Goal: Information Seeking & Learning: Find specific page/section

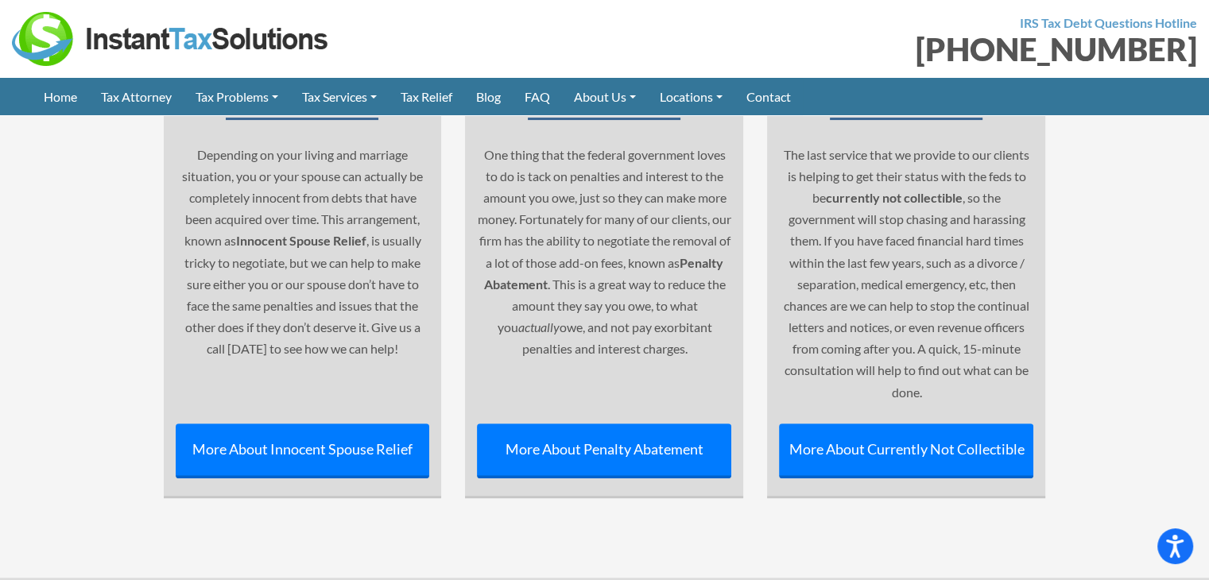
scroll to position [6853, 0]
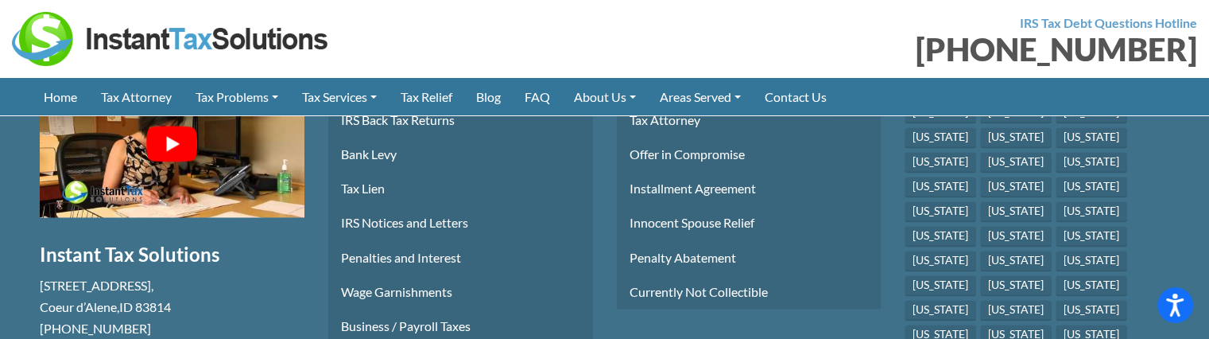
scroll to position [2300, 0]
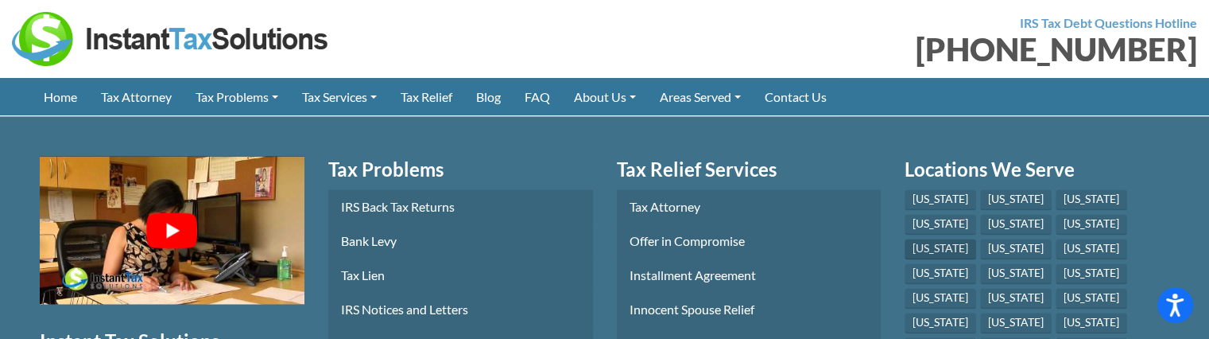
drag, startPoint x: 1115, startPoint y: 192, endPoint x: 1048, endPoint y: 192, distance: 66.8
click at [980, 238] on li "[US_STATE]" at bounding box center [943, 250] width 76 height 25
copy link "[US_STATE]"
click at [980, 238] on link "[US_STATE]" at bounding box center [1016, 248] width 72 height 21
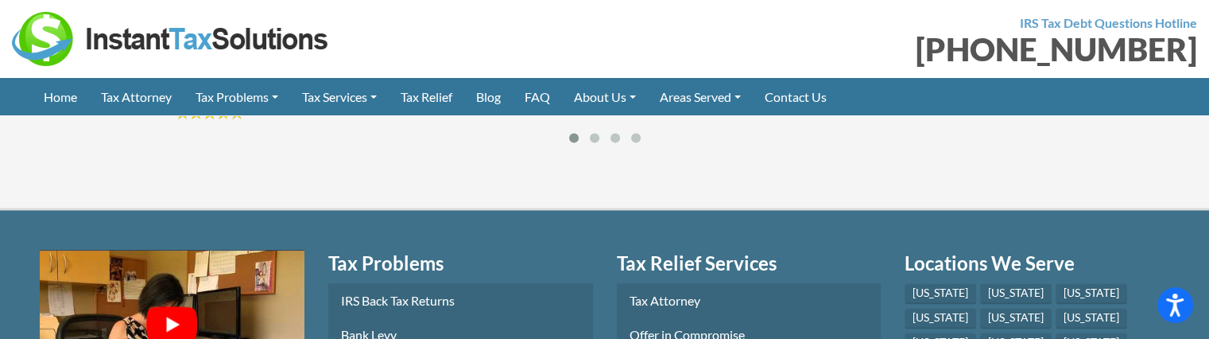
scroll to position [2307, 0]
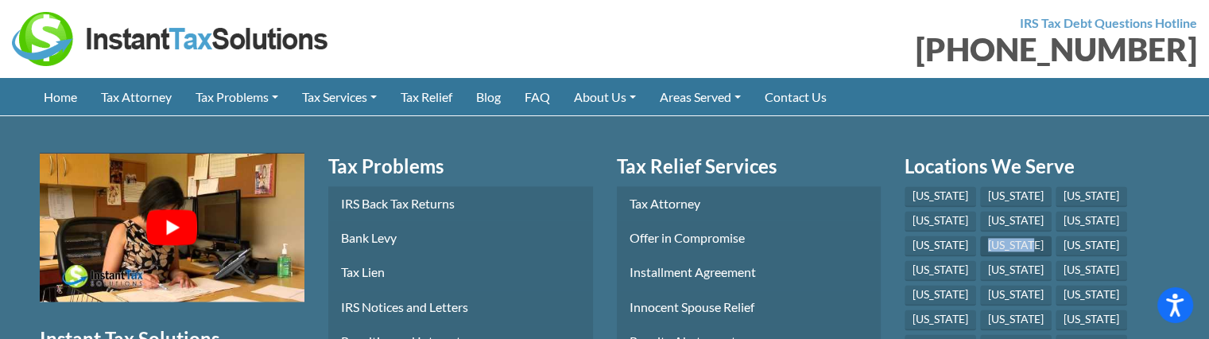
drag, startPoint x: 969, startPoint y: 215, endPoint x: 909, endPoint y: 217, distance: 59.6
click at [980, 235] on li "[US_STATE]" at bounding box center [1018, 247] width 76 height 25
copy link "[US_STATE]"
click at [1056, 235] on link "[US_STATE]" at bounding box center [1092, 245] width 72 height 21
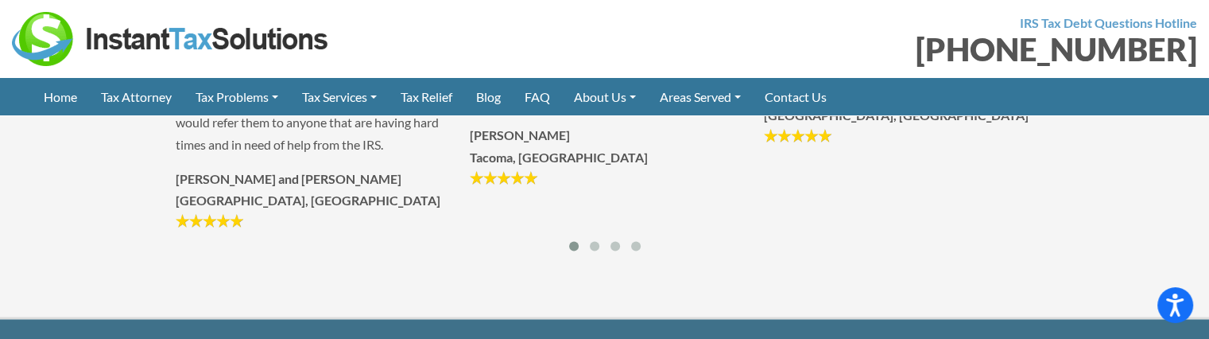
scroll to position [2414, 0]
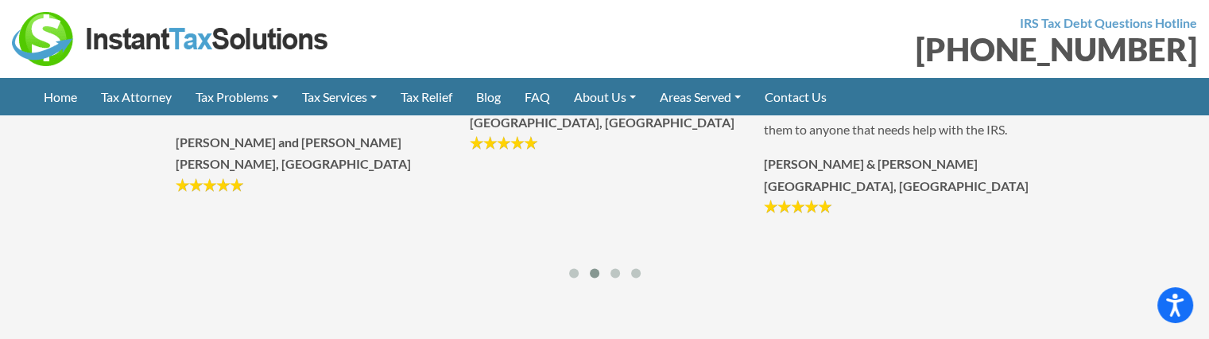
drag, startPoint x: 1021, startPoint y: 285, endPoint x: 1012, endPoint y: 293, distance: 11.3
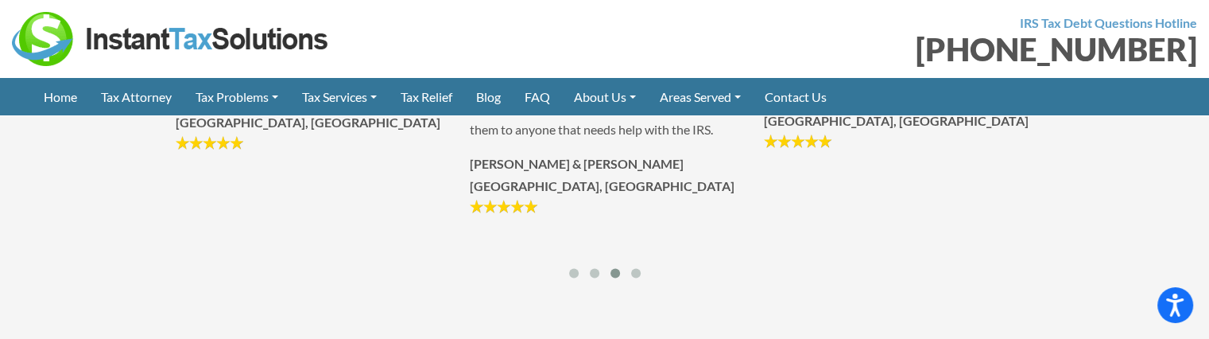
copy link "[US_STATE]"
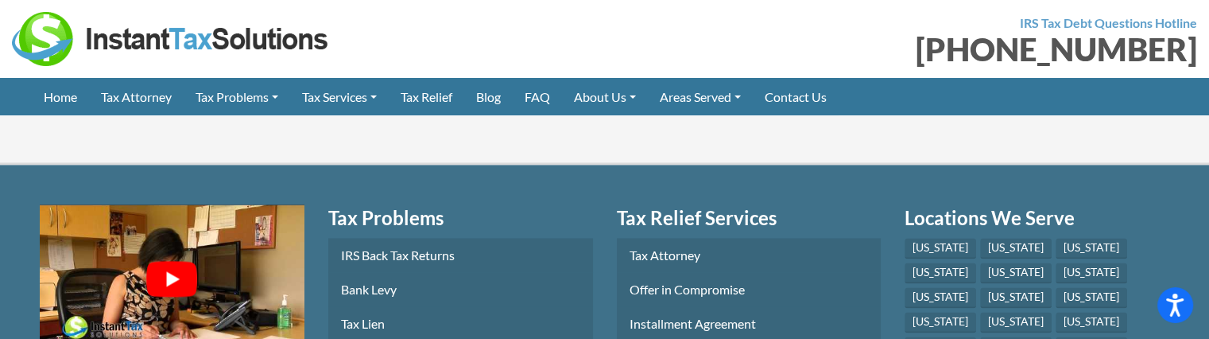
scroll to position [2224, 0]
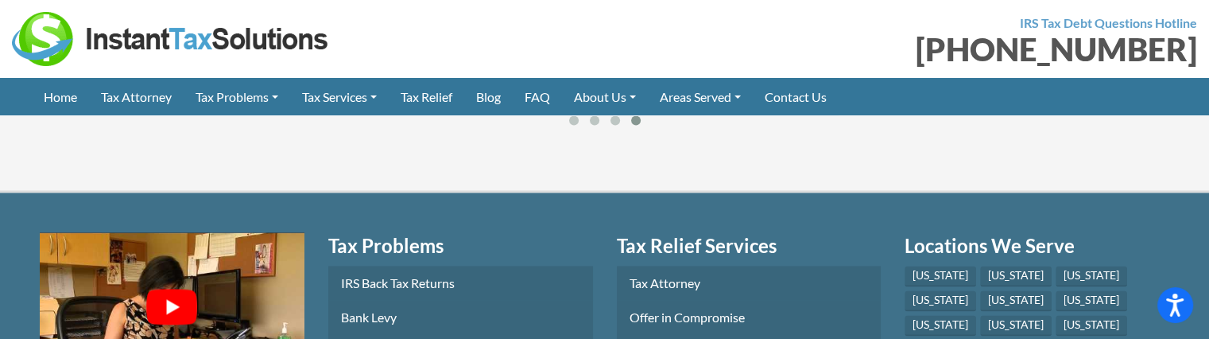
drag, startPoint x: 1082, startPoint y: 295, endPoint x: 1037, endPoint y: 297, distance: 44.5
copy link "[US_STATE]"
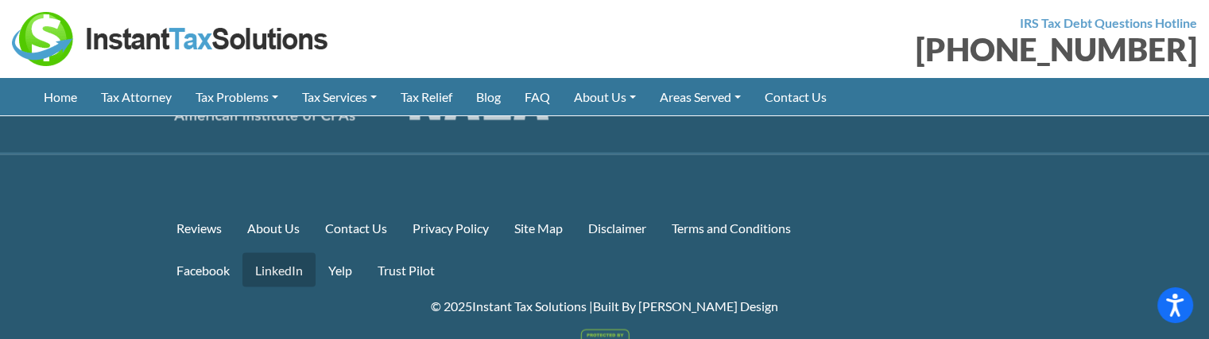
scroll to position [3019, 0]
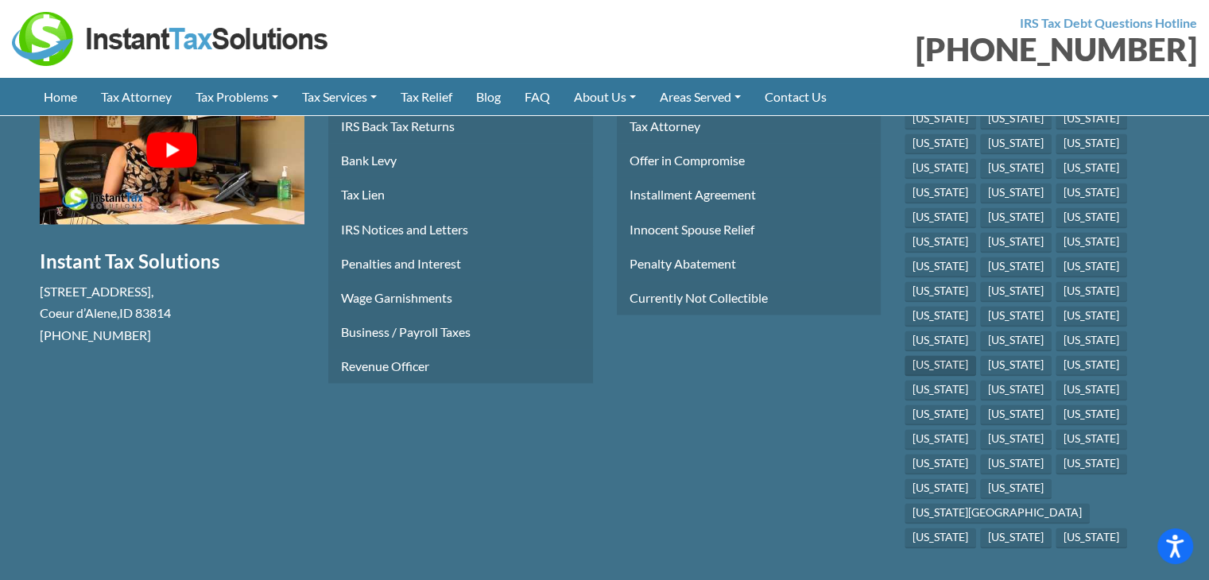
scroll to position [2304, 0]
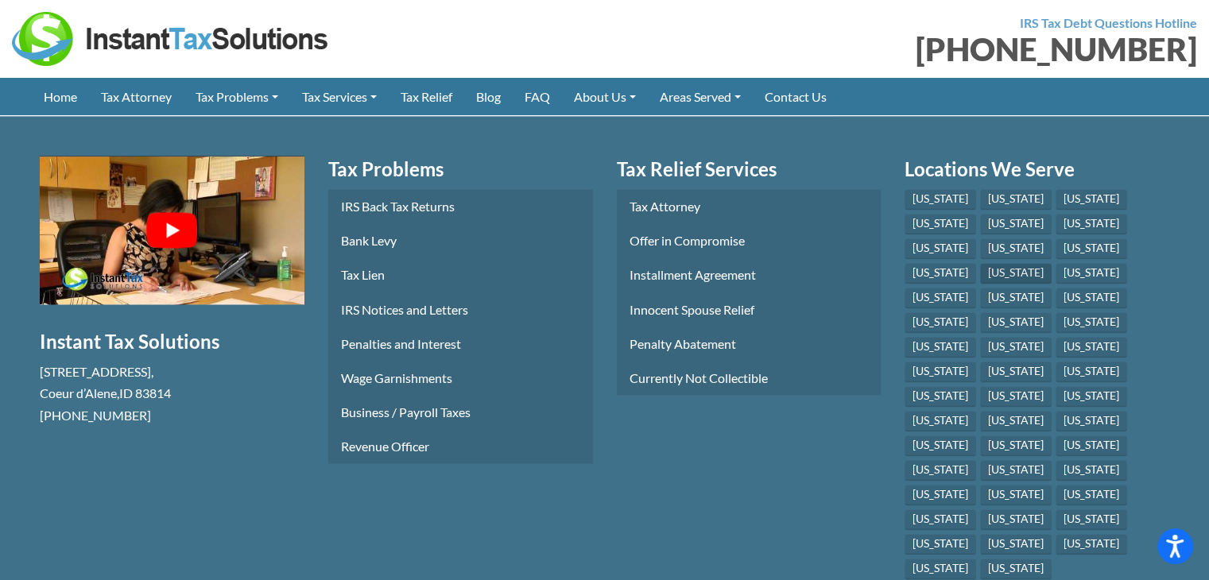
click at [1052, 263] on link "[US_STATE]" at bounding box center [1016, 273] width 72 height 21
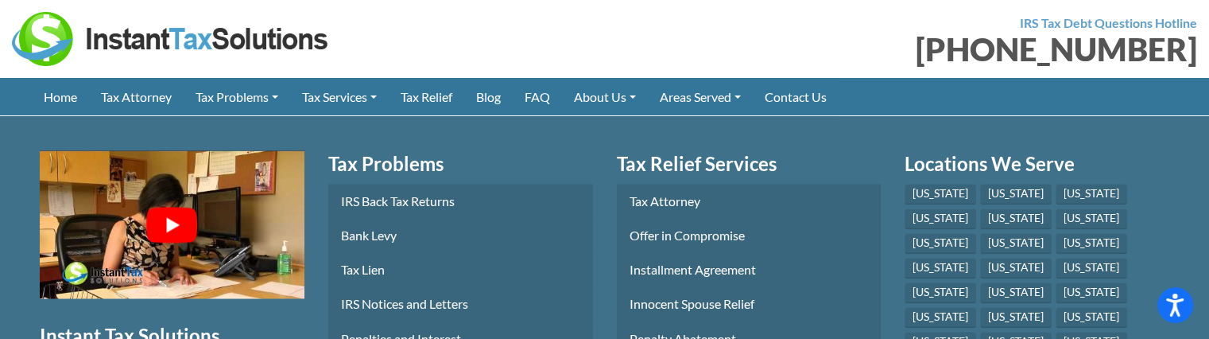
scroll to position [2220, 0]
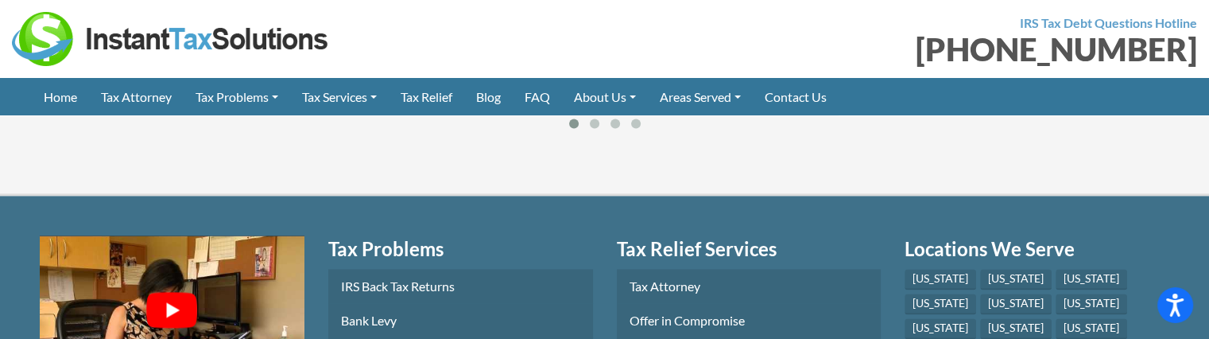
drag, startPoint x: 1140, startPoint y: 297, endPoint x: 1093, endPoint y: 297, distance: 46.9
copy link "[US_STATE]"
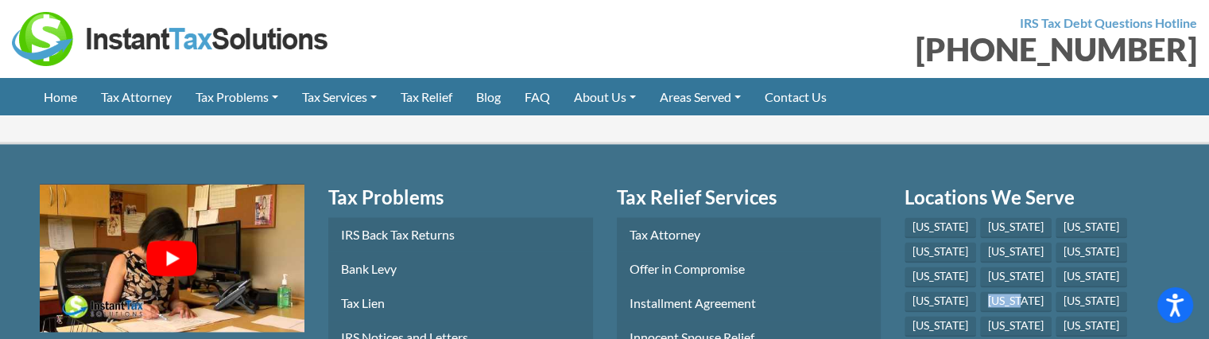
scroll to position [2300, 0]
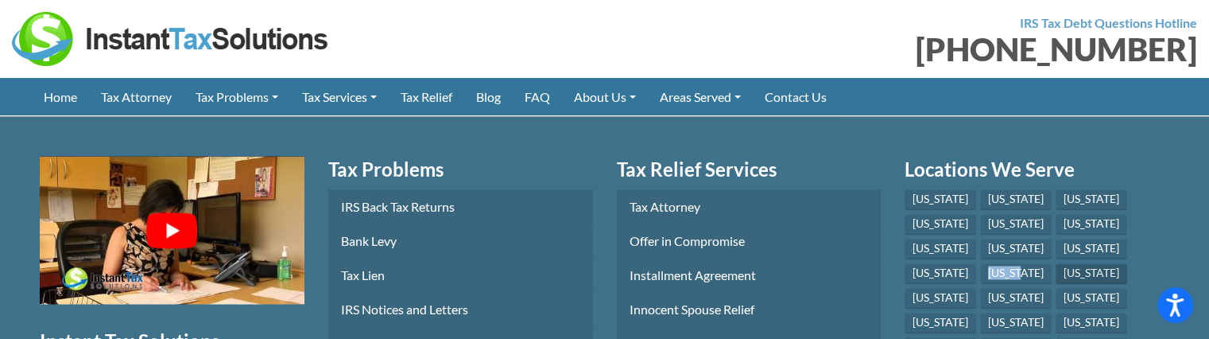
click at [1056, 263] on link "[US_STATE]" at bounding box center [1092, 273] width 72 height 21
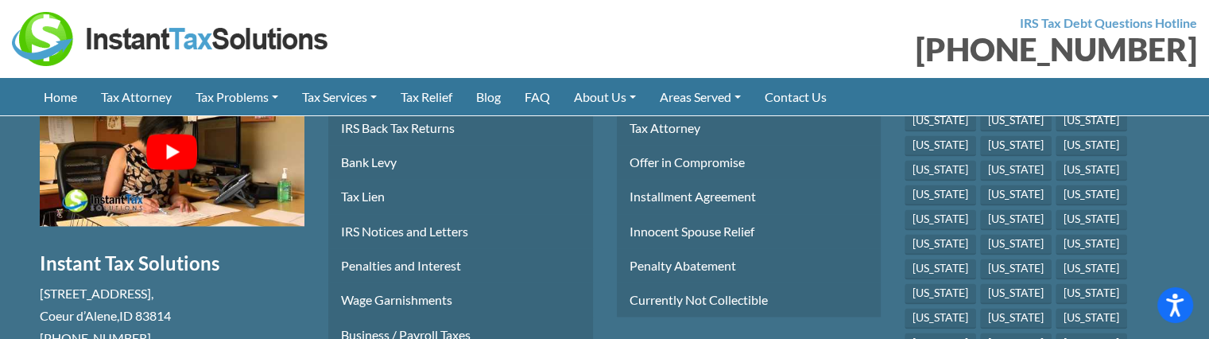
scroll to position [2534, 0]
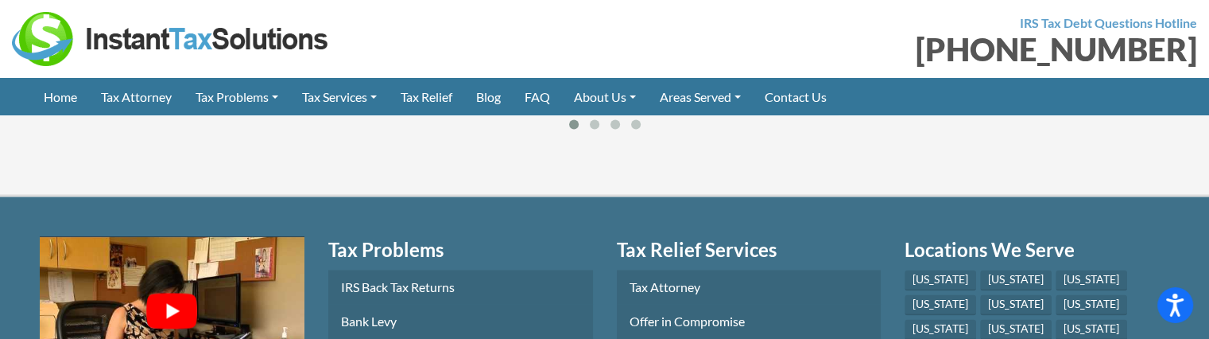
drag, startPoint x: 950, startPoint y: 316, endPoint x: 913, endPoint y: 316, distance: 36.6
copy link "[US_STATE]"
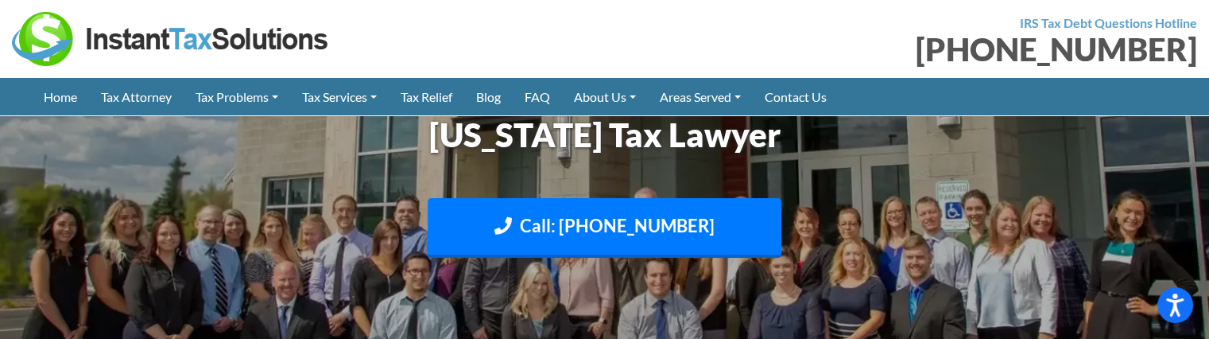
scroll to position [3231, 0]
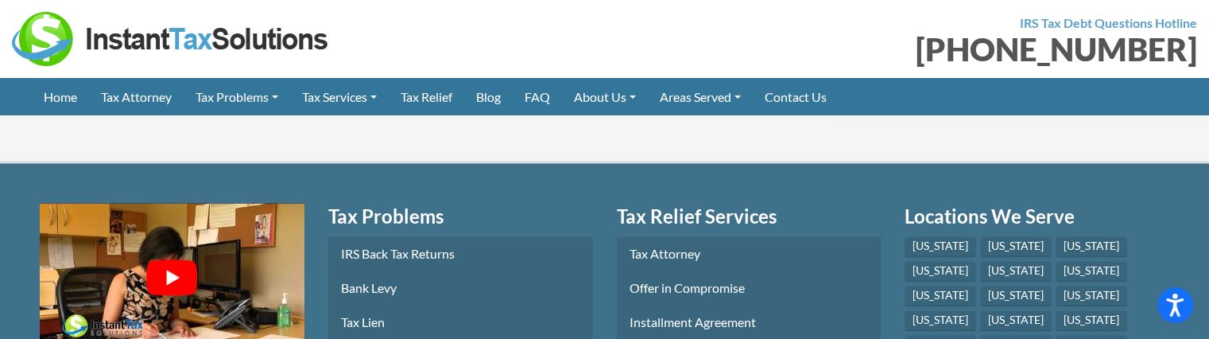
scroll to position [2436, 0]
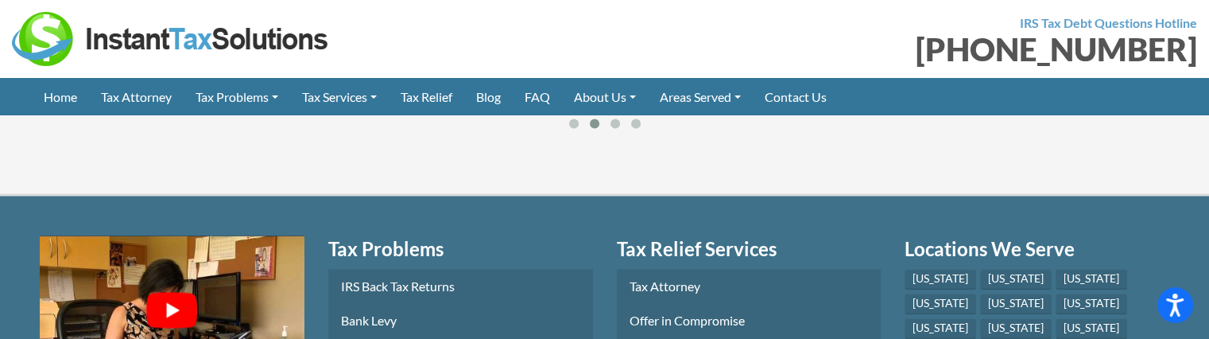
drag, startPoint x: 1001, startPoint y: 321, endPoint x: 959, endPoint y: 324, distance: 42.3
copy link "[US_STATE]"
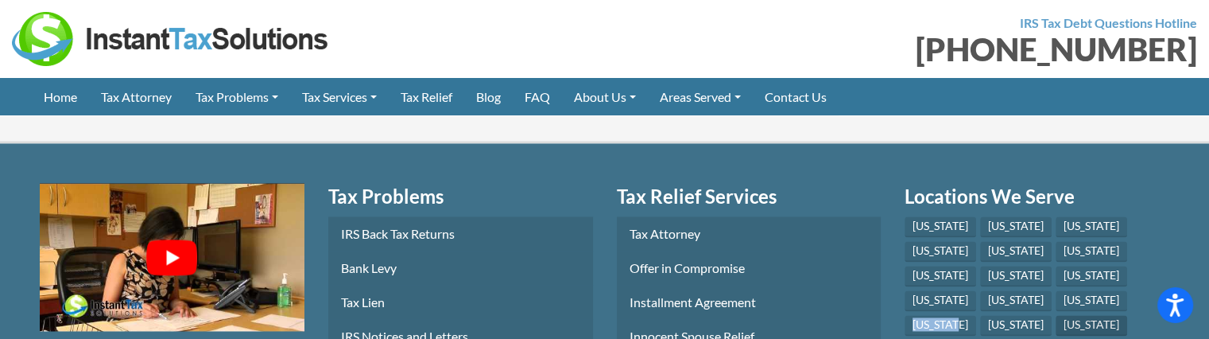
scroll to position [2515, 0]
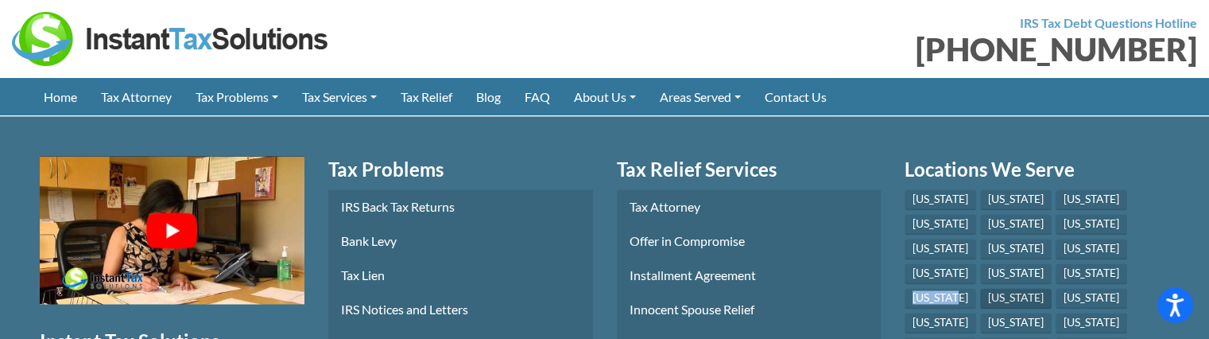
click at [1033, 288] on link "[US_STATE]" at bounding box center [1016, 298] width 72 height 21
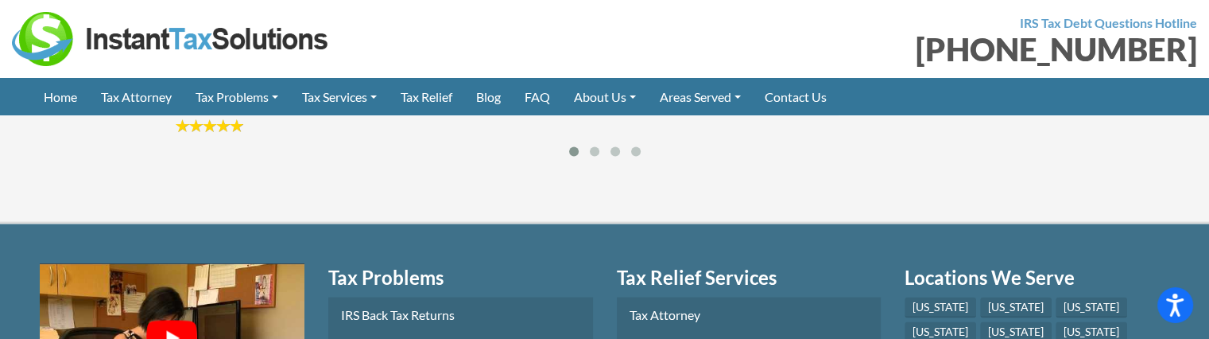
scroll to position [2897, 0]
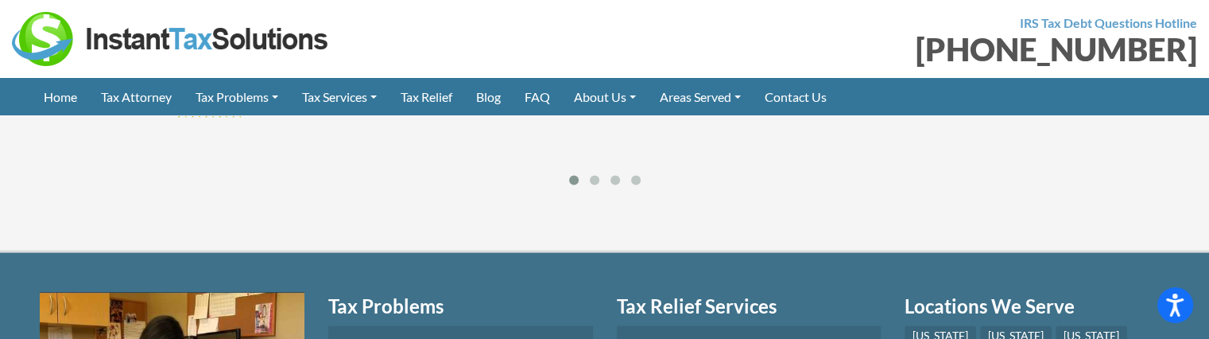
drag, startPoint x: 1057, startPoint y: 319, endPoint x: 1005, endPoint y: 319, distance: 51.7
copy link "[US_STATE]"
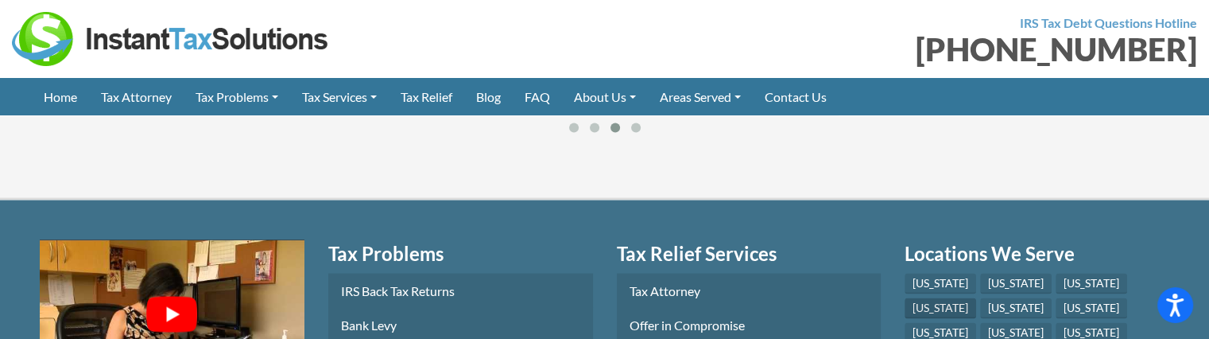
scroll to position [2976, 0]
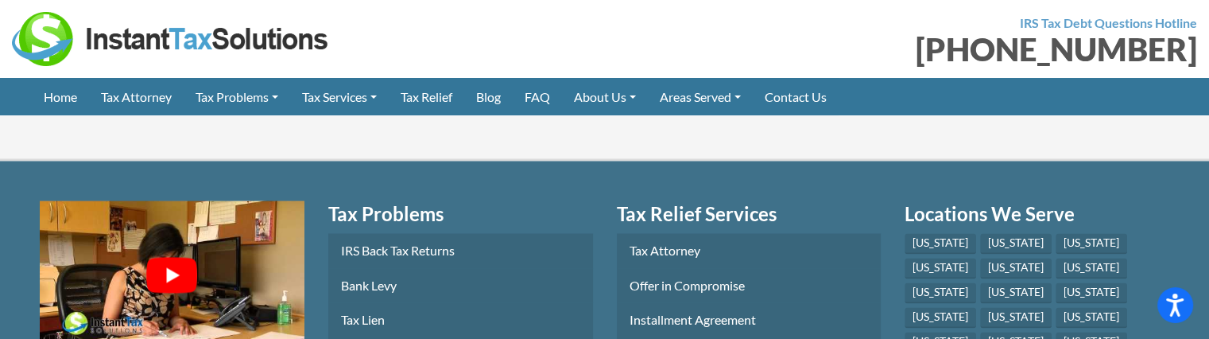
scroll to position [2553, 0]
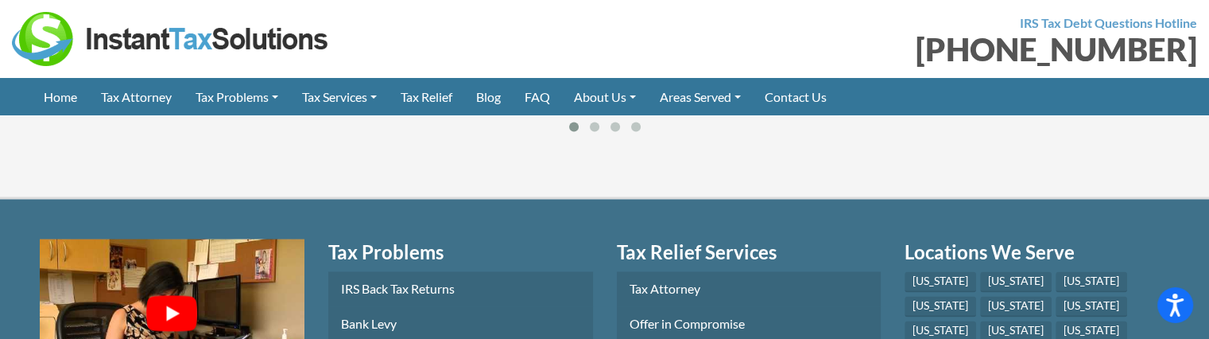
drag, startPoint x: 1101, startPoint y: 319, endPoint x: 1068, endPoint y: 316, distance: 32.7
copy link "[US_STATE]"
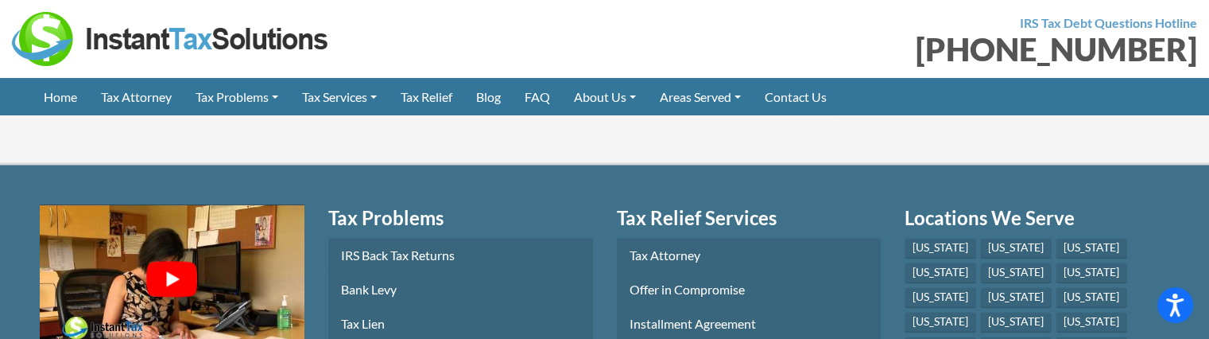
scroll to position [2228, 0]
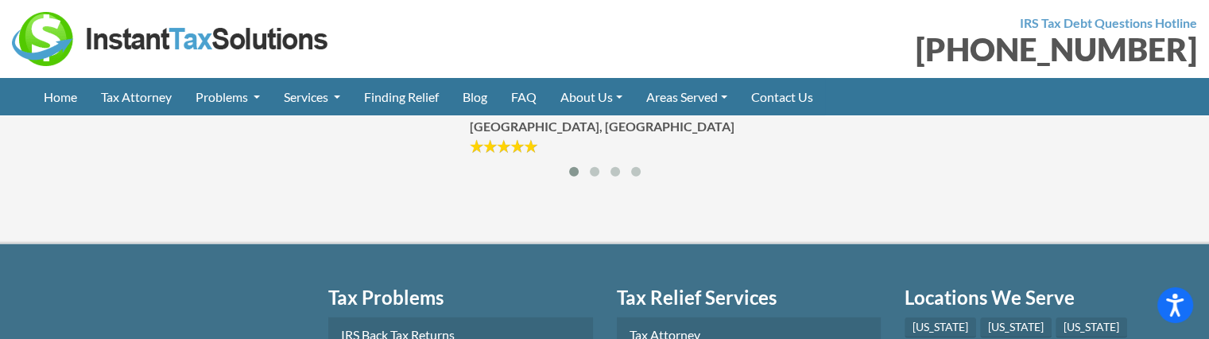
scroll to position [3969, 0]
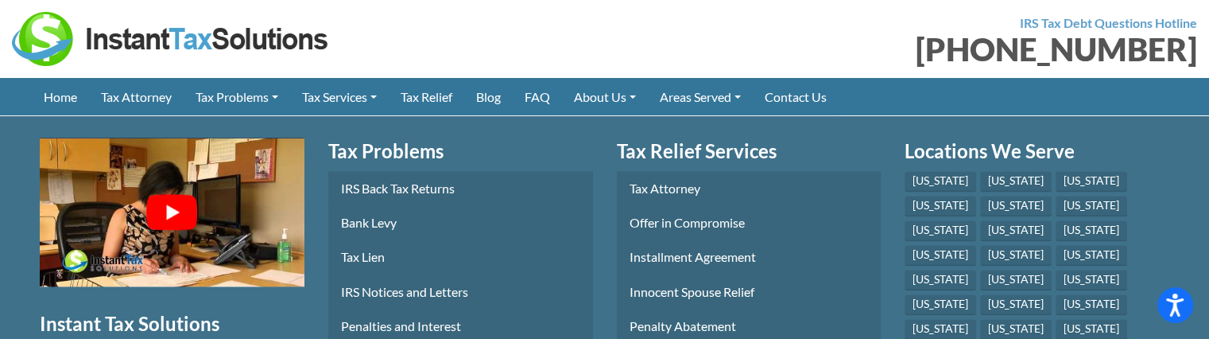
scroll to position [2307, 0]
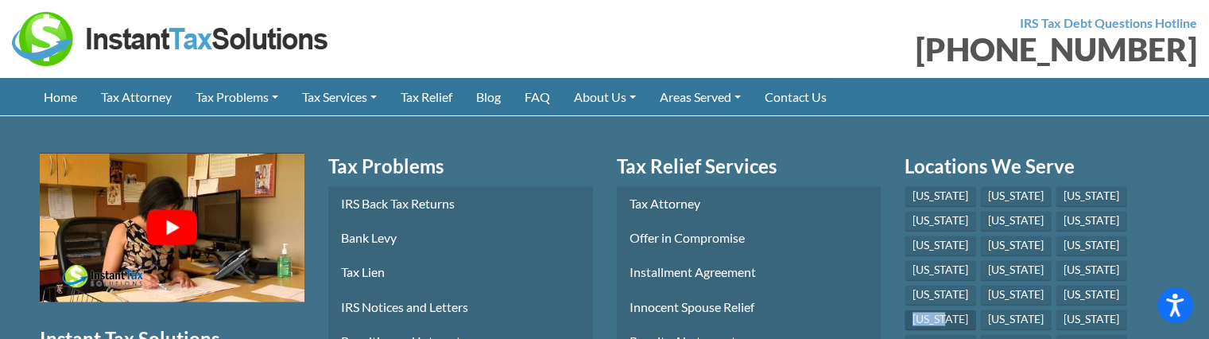
drag, startPoint x: 1158, startPoint y: 238, endPoint x: 1114, endPoint y: 237, distance: 44.5
copy link "[US_STATE]"
click at [980, 309] on link "[US_STATE]" at bounding box center [1016, 319] width 72 height 21
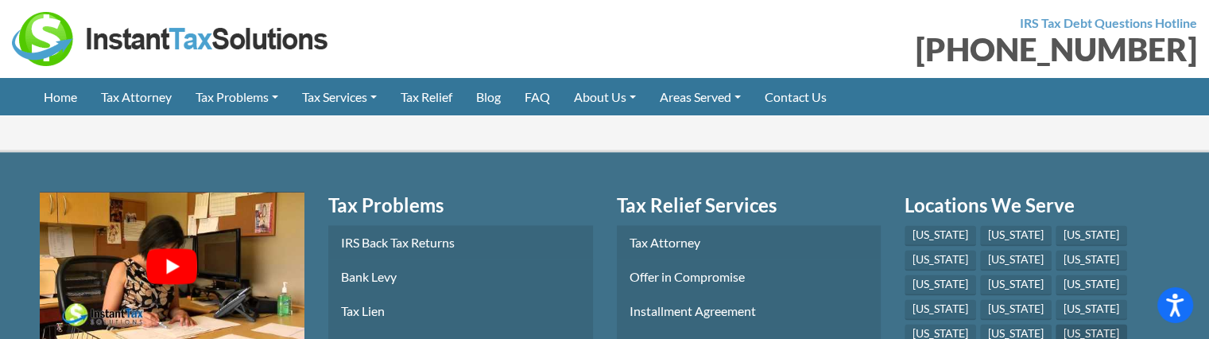
scroll to position [2303, 0]
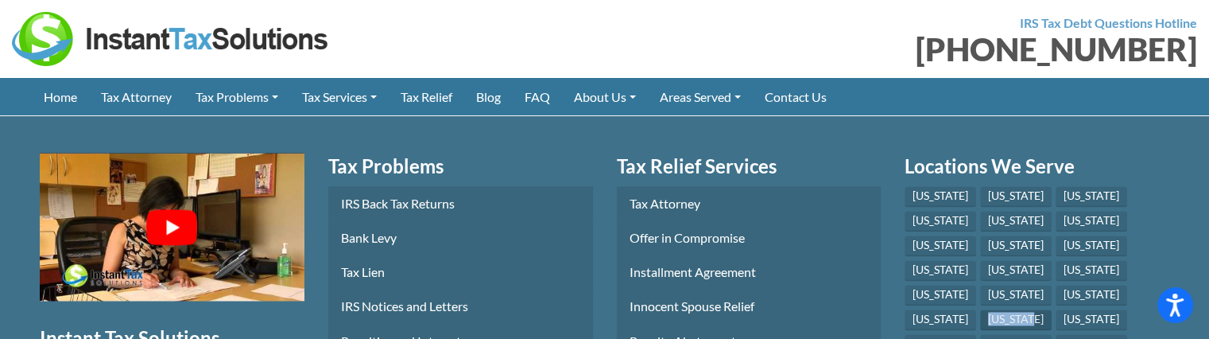
drag, startPoint x: 969, startPoint y: 265, endPoint x: 914, endPoint y: 266, distance: 54.9
click at [980, 309] on li "[US_STATE]" at bounding box center [1018, 321] width 76 height 25
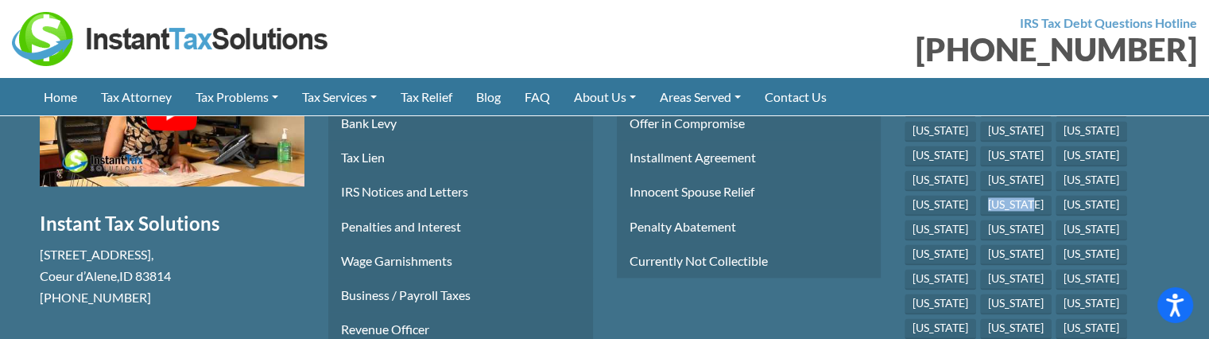
scroll to position [2383, 0]
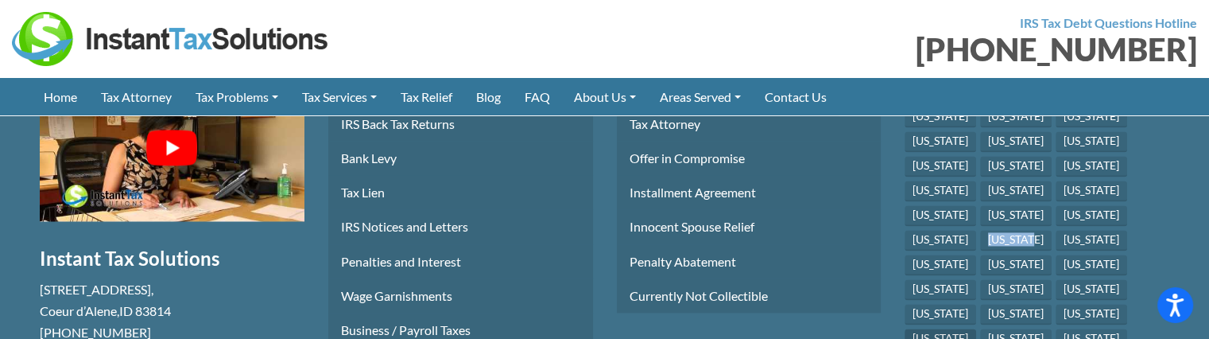
copy link "[US_STATE]"
click at [1056, 230] on link "[US_STATE]" at bounding box center [1092, 240] width 72 height 21
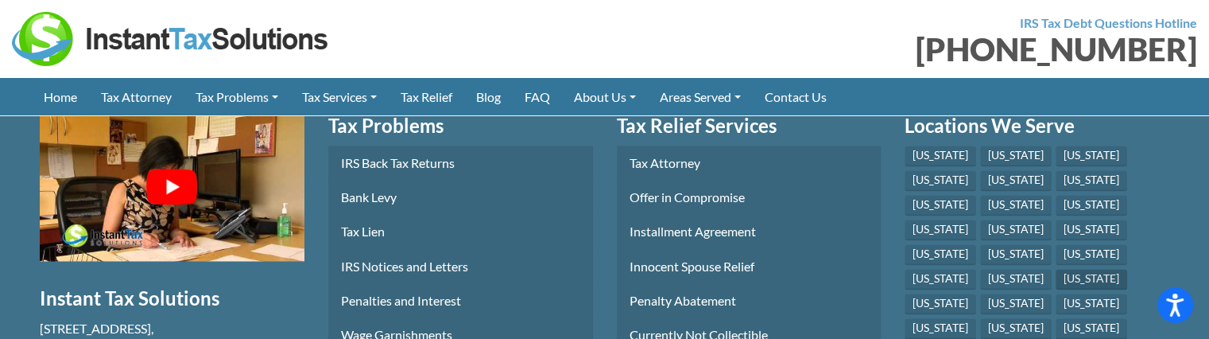
scroll to position [2387, 0]
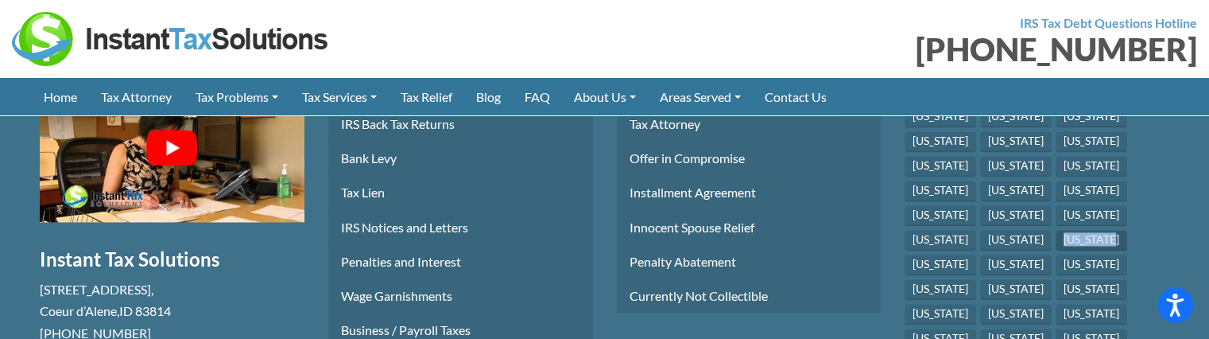
drag, startPoint x: 1033, startPoint y: 184, endPoint x: 977, endPoint y: 192, distance: 57.0
click at [1056, 230] on li "[US_STATE]" at bounding box center [1094, 242] width 76 height 25
copy link "[US_STATE]"
click at [976, 254] on link "[US_STATE]" at bounding box center [941, 264] width 72 height 21
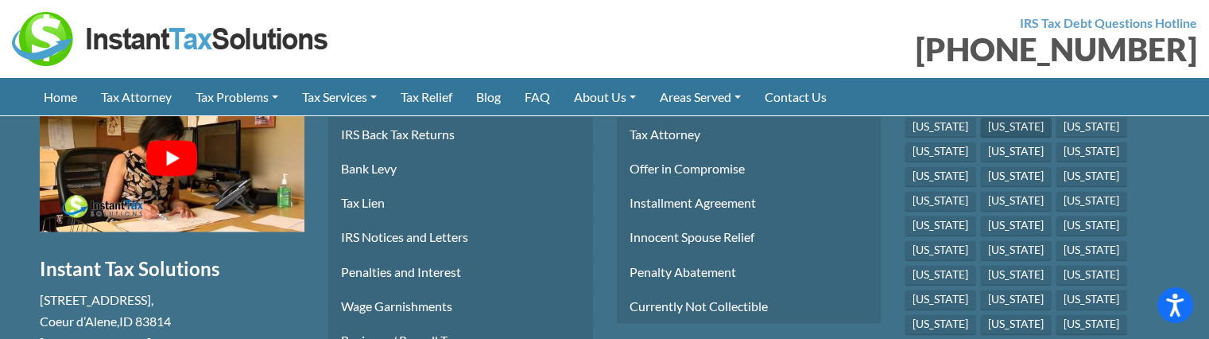
scroll to position [2383, 0]
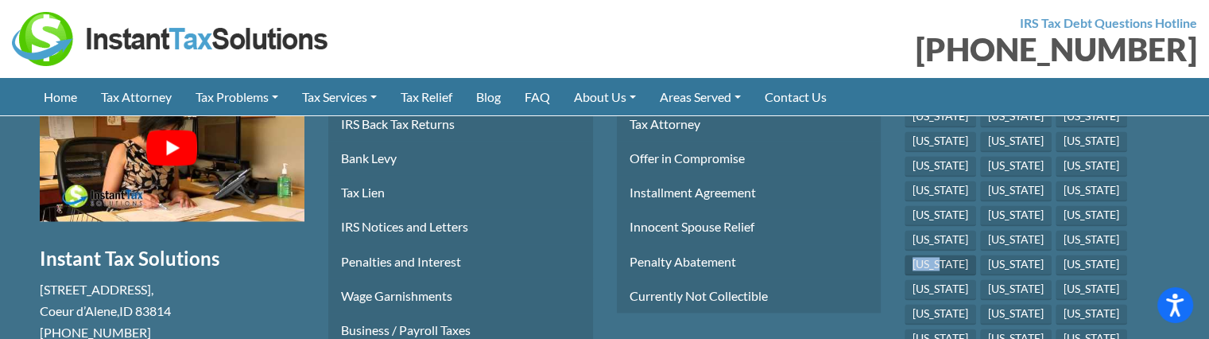
drag, startPoint x: 1084, startPoint y: 180, endPoint x: 1043, endPoint y: 180, distance: 40.5
click at [980, 254] on li "[US_STATE]" at bounding box center [943, 266] width 76 height 25
copy link "[US_STATE]"
click at [1052, 254] on link "[US_STATE]" at bounding box center [1016, 264] width 72 height 21
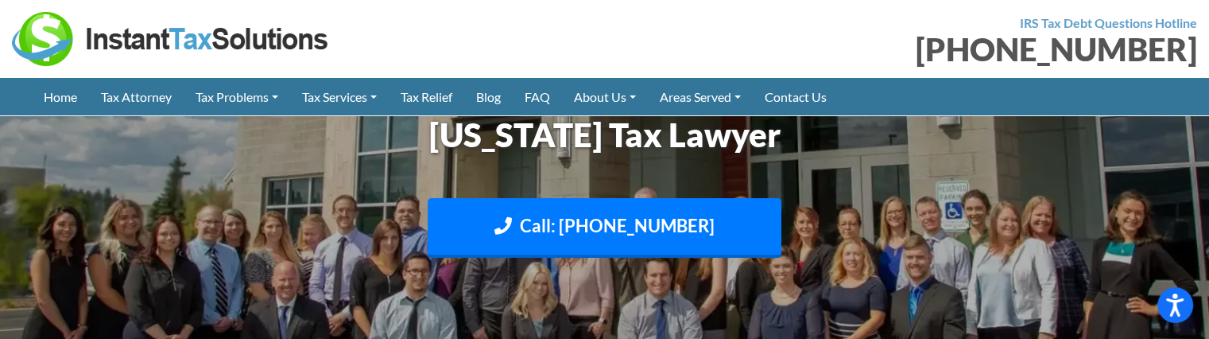
scroll to position [3023, 0]
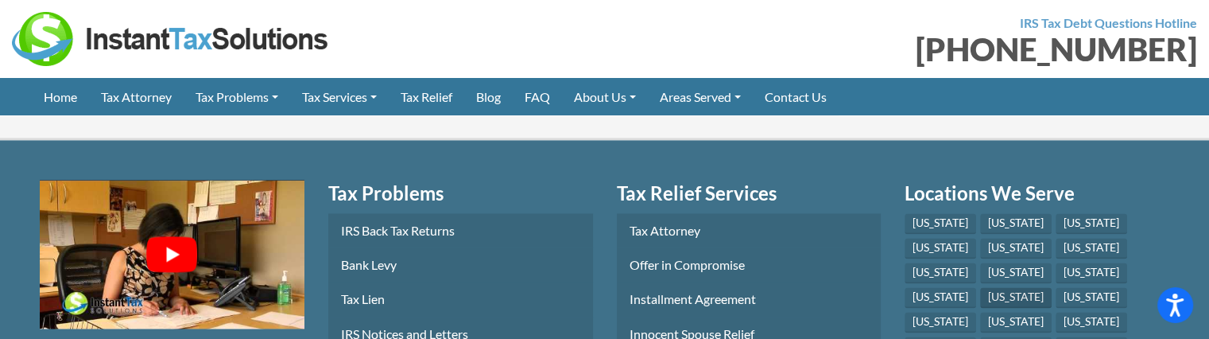
scroll to position [2307, 0]
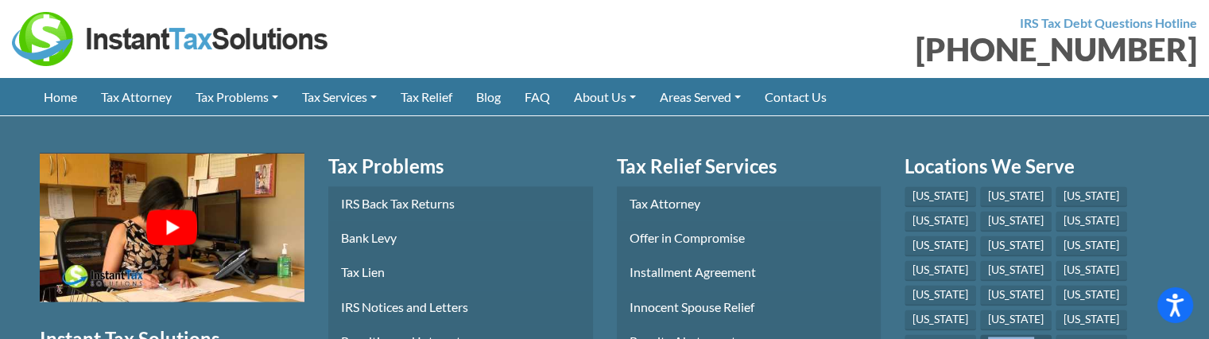
drag, startPoint x: 1159, startPoint y: 263, endPoint x: 1097, endPoint y: 269, distance: 62.3
copy link "[US_STATE]"
click at [1056, 334] on link "[US_STATE]" at bounding box center [1092, 344] width 72 height 21
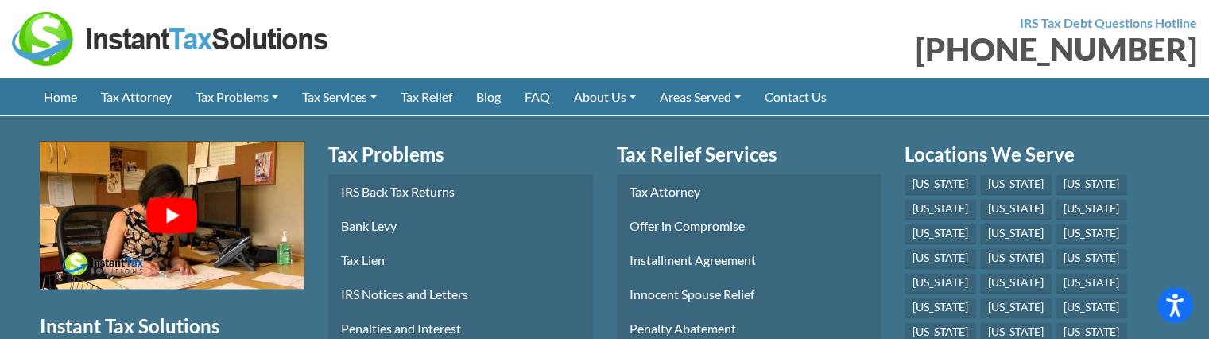
scroll to position [2317, 0]
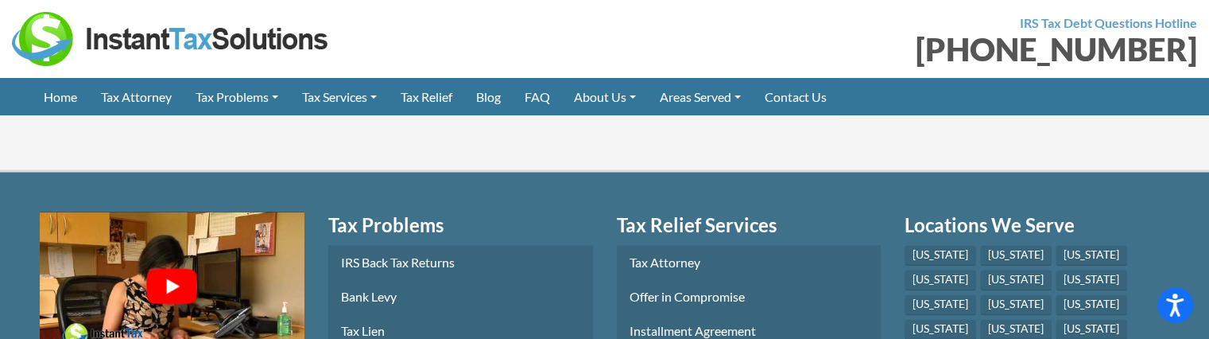
drag, startPoint x: 994, startPoint y: 285, endPoint x: 913, endPoint y: 287, distance: 80.3
copy link "[US_STATE]"
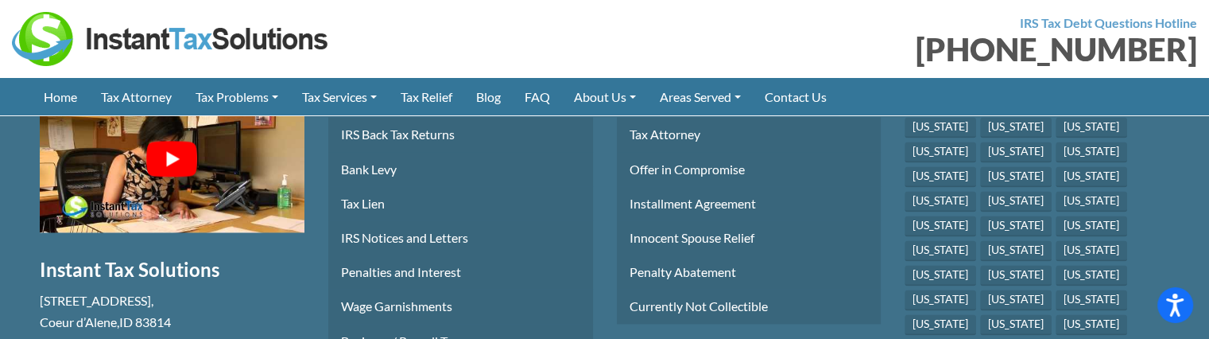
scroll to position [2391, 0]
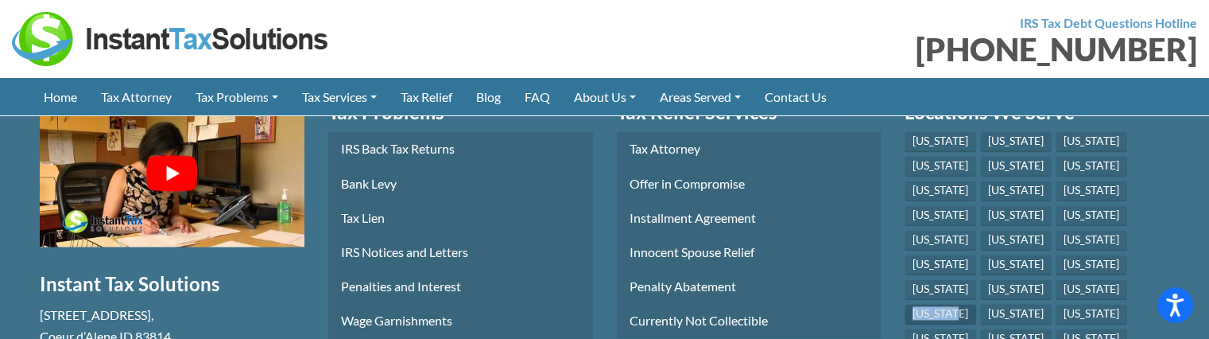
drag, startPoint x: 1060, startPoint y: 211, endPoint x: 1004, endPoint y: 212, distance: 55.7
click at [980, 304] on li "[US_STATE]" at bounding box center [943, 316] width 76 height 25
copy link "[US_STATE]"
click at [1052, 304] on link "[US_STATE]" at bounding box center [1016, 314] width 72 height 21
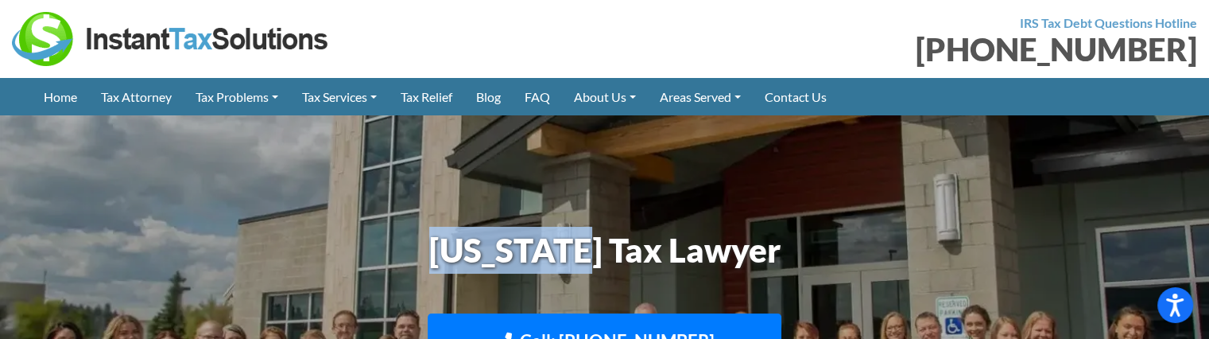
drag, startPoint x: 445, startPoint y: 248, endPoint x: 591, endPoint y: 262, distance: 146.1
click at [591, 262] on h1 "[US_STATE] Tax Lawyer" at bounding box center [605, 250] width 882 height 47
copy h1 "[US_STATE]"
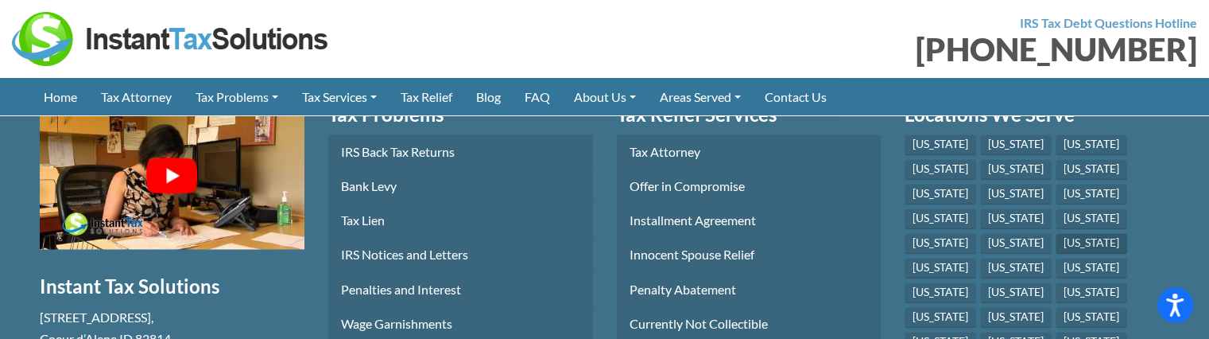
scroll to position [2383, 0]
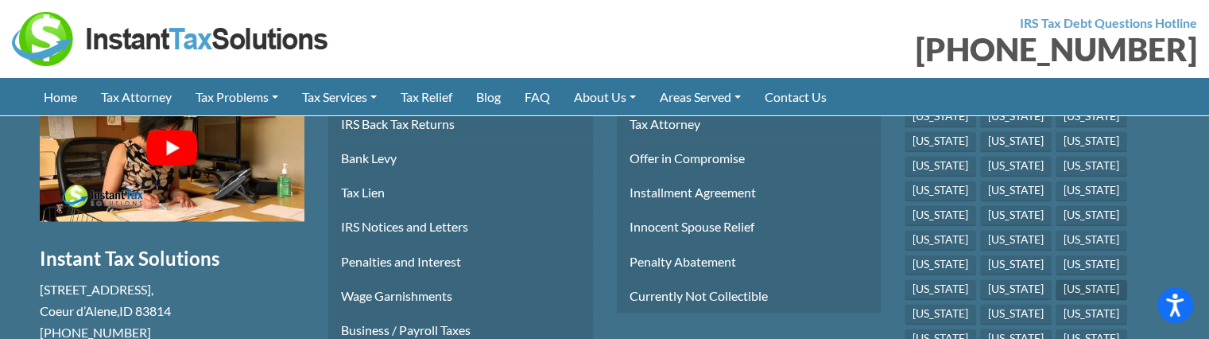
click at [1056, 279] on link "[US_STATE]" at bounding box center [1092, 289] width 72 height 21
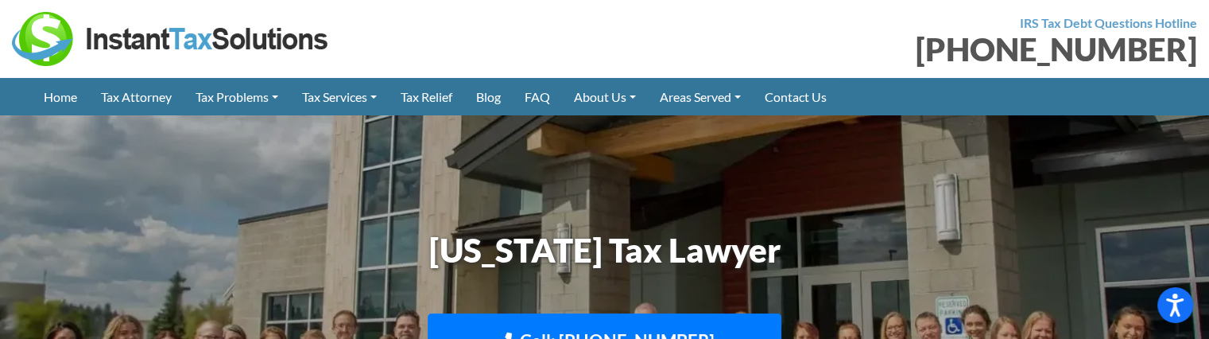
click at [442, 243] on h1 "[US_STATE] Tax Lawyer" at bounding box center [605, 250] width 882 height 47
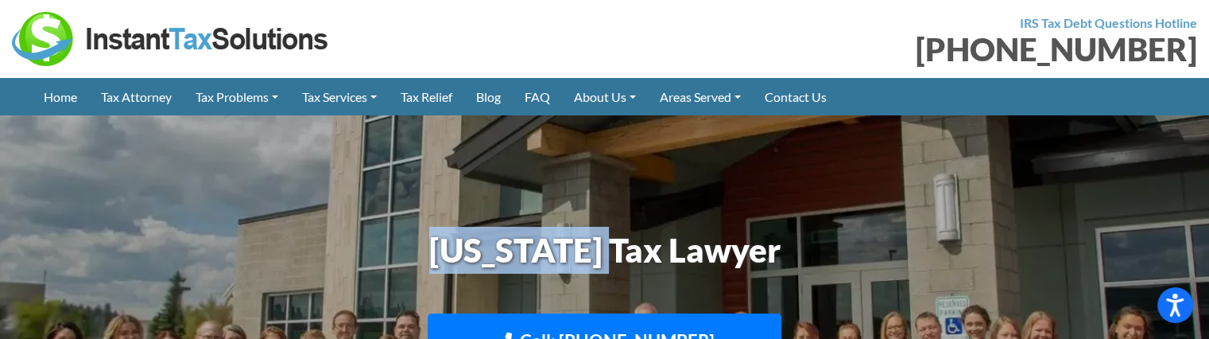
drag, startPoint x: 442, startPoint y: 243, endPoint x: 556, endPoint y: 252, distance: 114.0
click at [556, 252] on h1 "[US_STATE] Tax Lawyer" at bounding box center [605, 250] width 882 height 47
copy h1 "[US_STATE]"
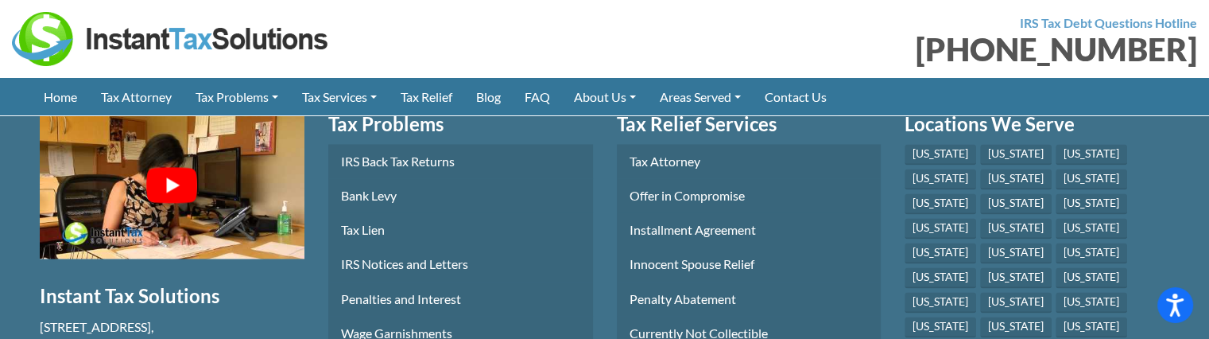
scroll to position [2383, 0]
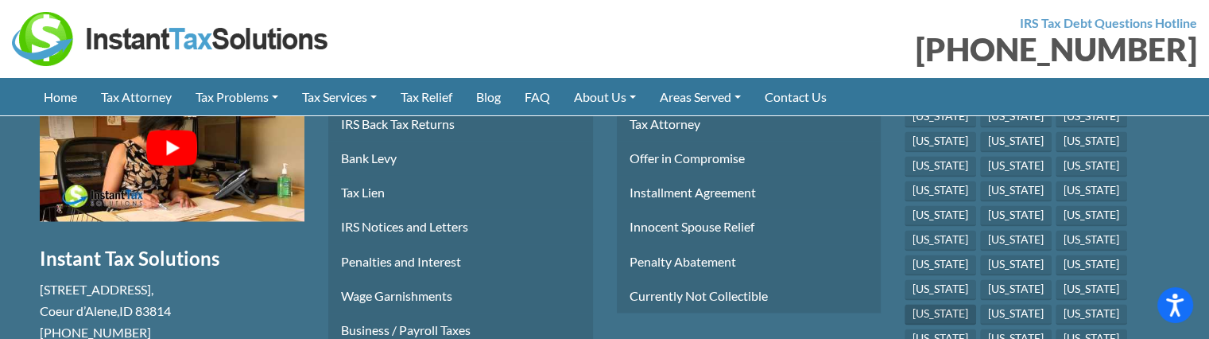
click at [976, 304] on link "[US_STATE]" at bounding box center [941, 314] width 72 height 21
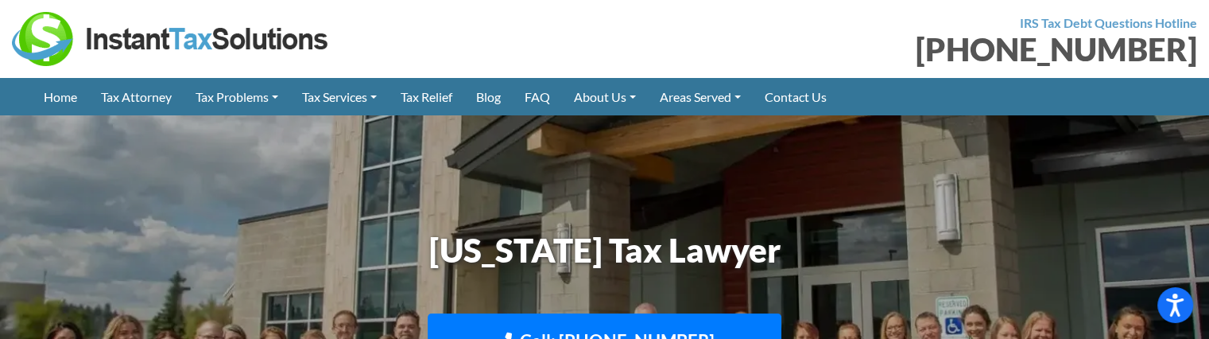
click at [501, 231] on h1 "Missouri Tax Lawyer" at bounding box center [605, 250] width 882 height 47
click at [494, 250] on h1 "Missouri Tax Lawyer" at bounding box center [605, 250] width 882 height 47
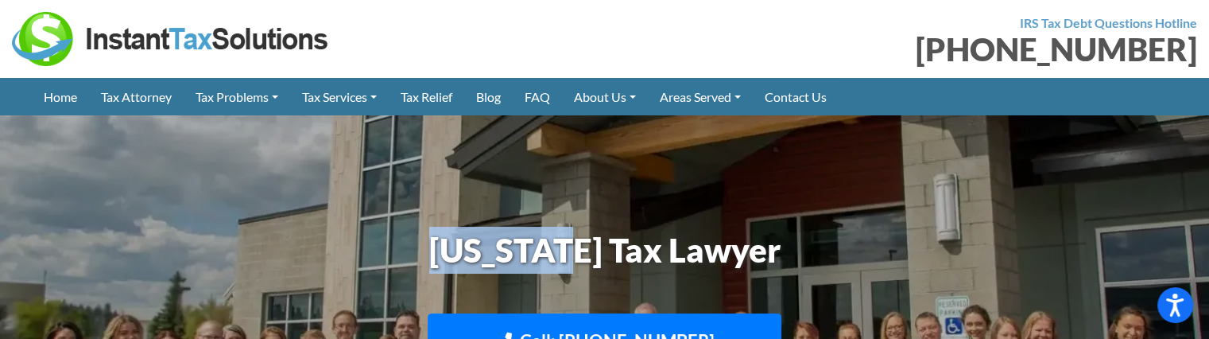
click at [491, 252] on h1 "Missouri Tax Lawyer" at bounding box center [605, 250] width 882 height 47
copy h1 "[US_STATE]"
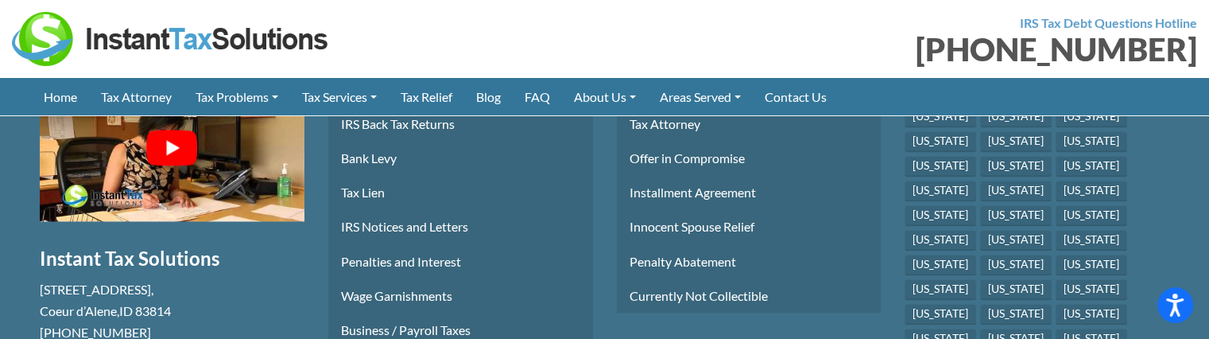
scroll to position [2303, 0]
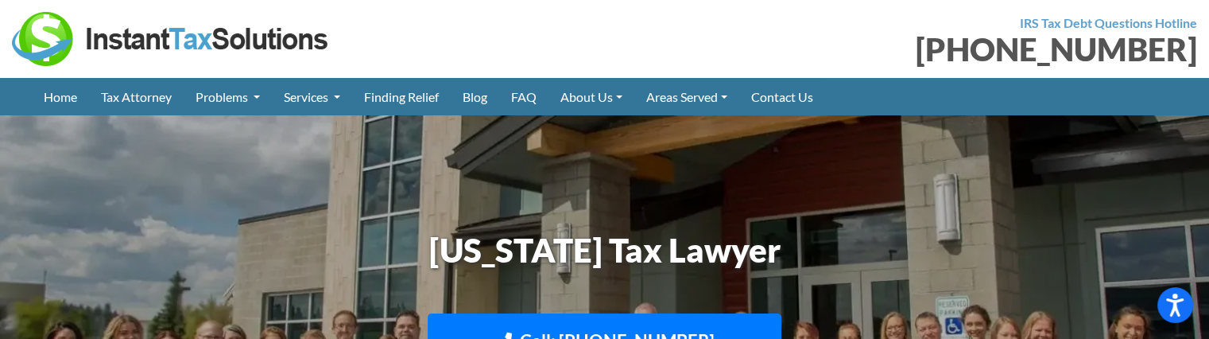
click at [473, 248] on h1 "[US_STATE] Tax Lawyer" at bounding box center [605, 250] width 882 height 47
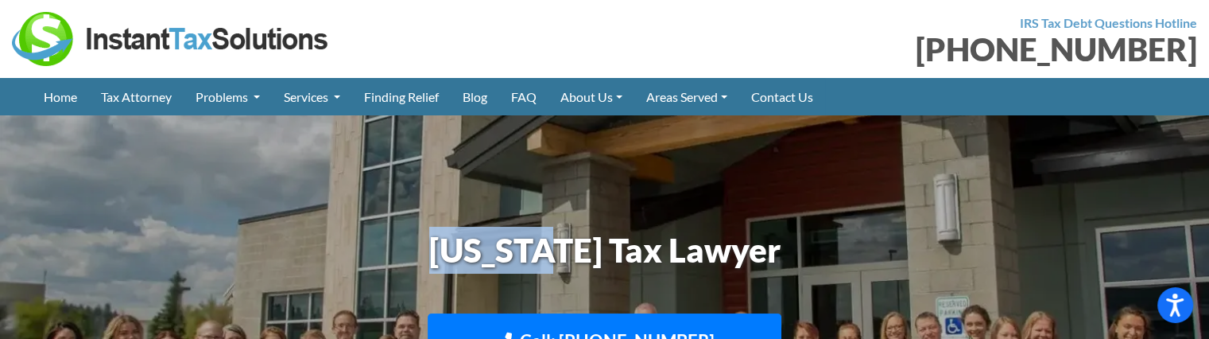
click at [470, 248] on h1 "[US_STATE] Tax Lawyer" at bounding box center [605, 250] width 882 height 47
copy h1 "[US_STATE]"
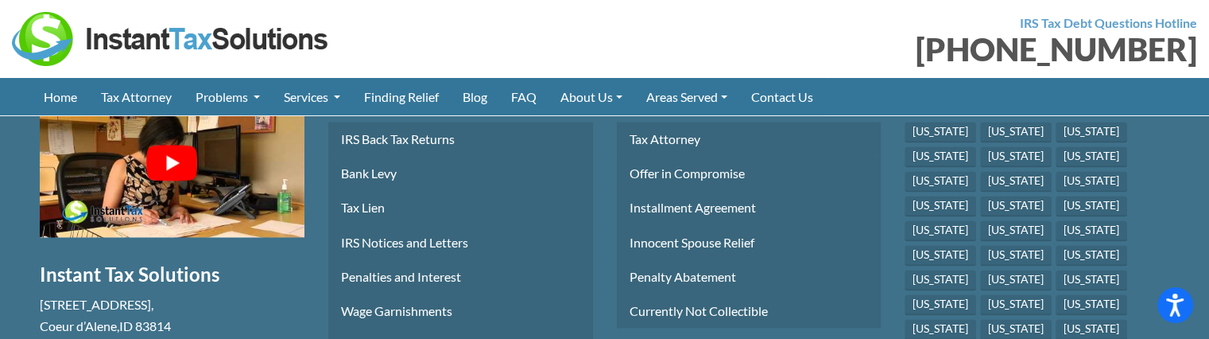
scroll to position [2466, 0]
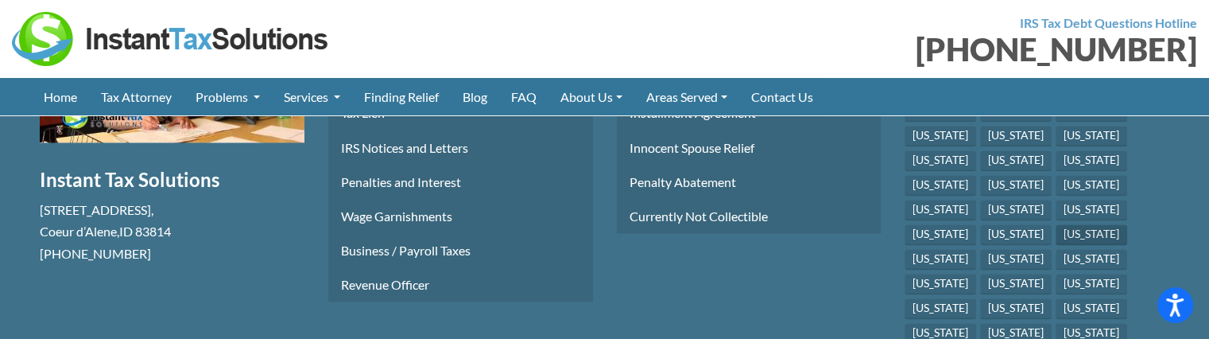
click at [1056, 224] on link "[US_STATE]" at bounding box center [1092, 234] width 72 height 21
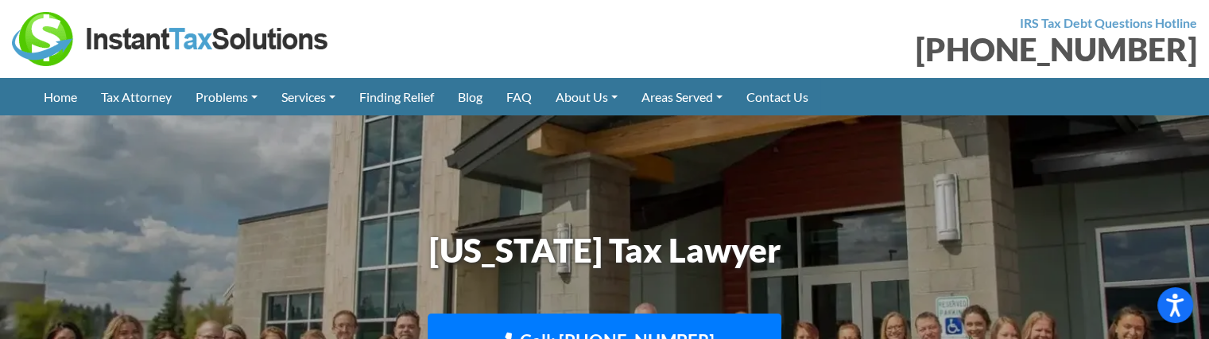
click at [468, 252] on h1 "[US_STATE] Tax Lawyer" at bounding box center [605, 250] width 882 height 47
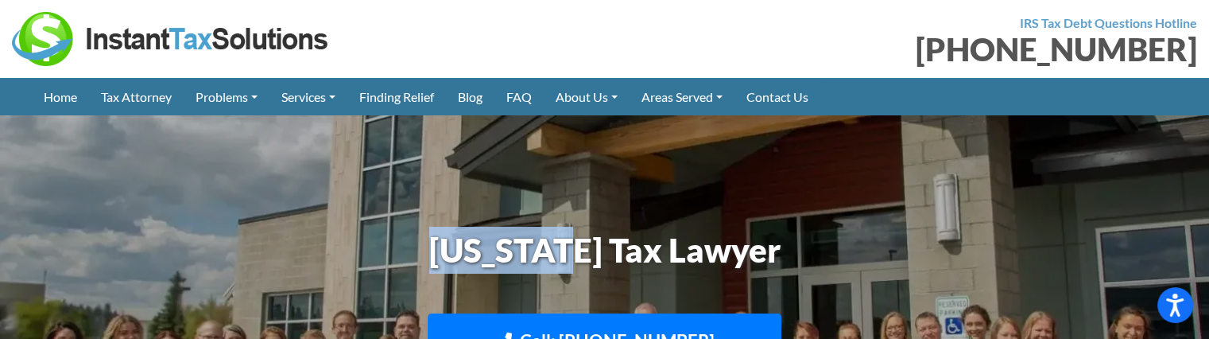
click at [464, 252] on h1 "[US_STATE] Tax Lawyer" at bounding box center [605, 250] width 882 height 47
copy h1 "[US_STATE]"
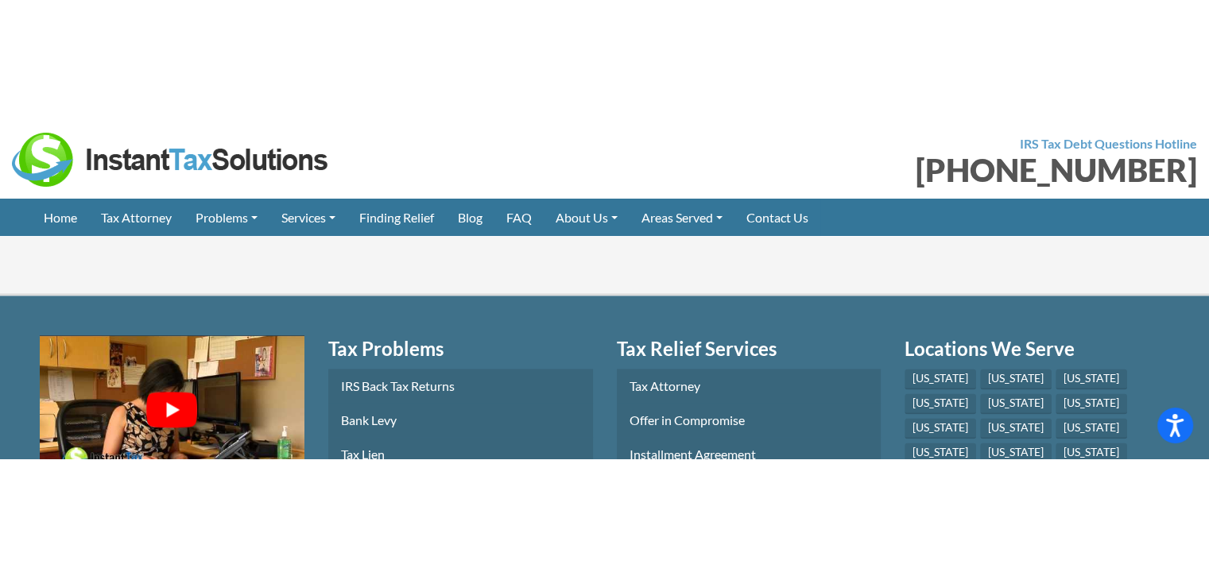
scroll to position [2250, 0]
